Goal: Navigation & Orientation: Find specific page/section

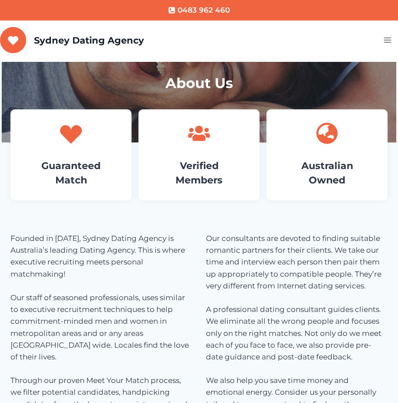
click at [91, 152] on div "Guaranteed Match" at bounding box center [70, 154] width 121 height 91
click at [54, 135] on div at bounding box center [71, 133] width 95 height 22
click at [62, 134] on icon at bounding box center [71, 134] width 22 height 19
click at [65, 132] on icon at bounding box center [71, 134] width 22 height 19
click at [69, 125] on icon at bounding box center [71, 133] width 22 height 22
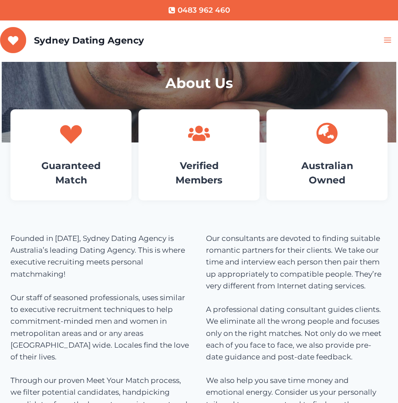
click at [387, 34] on button "Toggle Menu" at bounding box center [389, 40] width 18 height 13
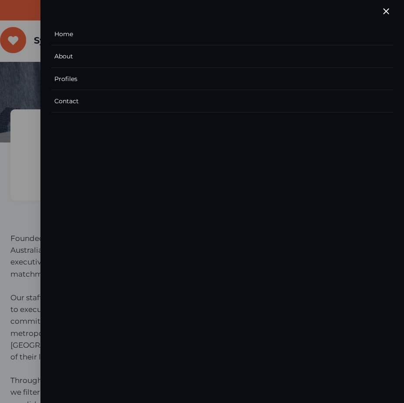
click at [72, 35] on link "Home" at bounding box center [222, 34] width 342 height 22
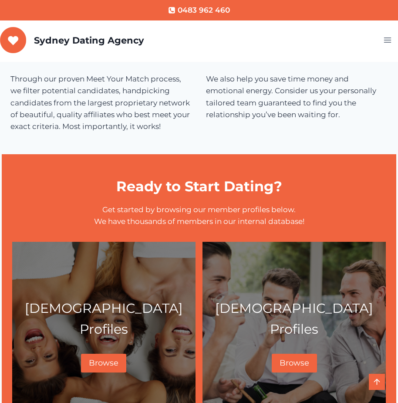
scroll to position [435, 0]
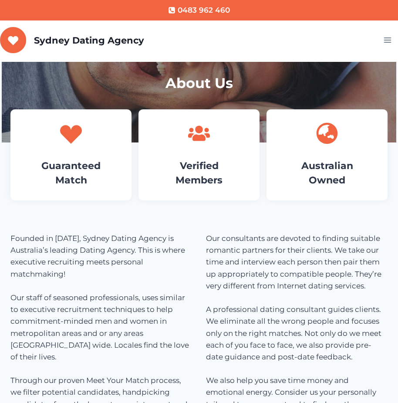
click at [230, 9] on div "Phone 0483 962 460" at bounding box center [199, 8] width 66 height 16
click at [387, 44] on icon "Toggle Menu" at bounding box center [387, 40] width 9 height 9
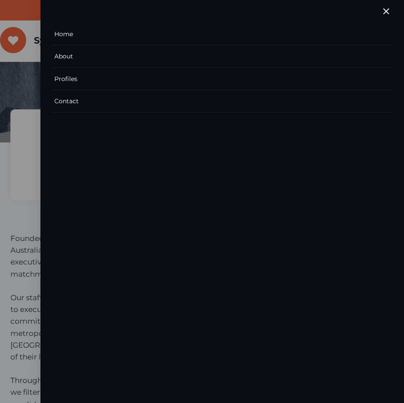
click at [69, 79] on link "Profiles" at bounding box center [222, 79] width 342 height 22
